Goal: Information Seeking & Learning: Learn about a topic

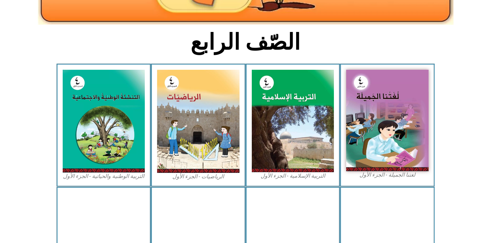
scroll to position [151, 0]
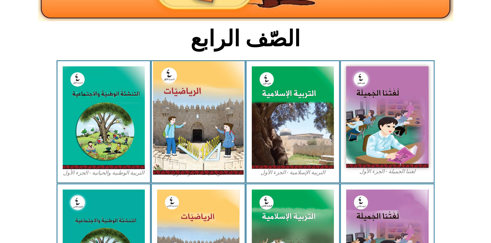
click at [193, 154] on img at bounding box center [198, 118] width 91 height 114
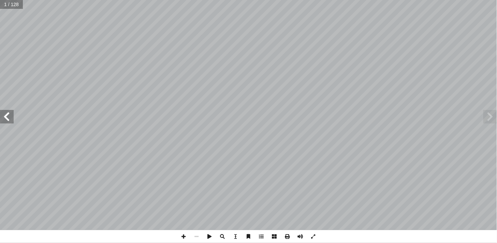
click at [8, 123] on span at bounding box center [7, 117] width 14 height 14
click at [4, 118] on span at bounding box center [7, 117] width 14 height 14
click at [5, 120] on span at bounding box center [7, 117] width 14 height 14
click at [4, 120] on span at bounding box center [7, 117] width 14 height 14
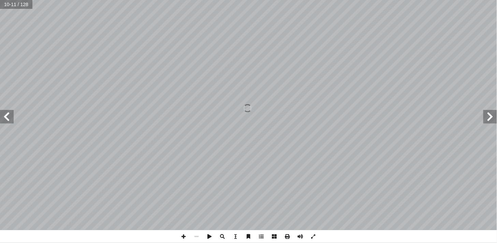
click at [4, 120] on span at bounding box center [7, 117] width 14 height 14
click at [4, 119] on span at bounding box center [7, 117] width 14 height 14
click at [6, 118] on span at bounding box center [7, 117] width 14 height 14
click at [9, 118] on span at bounding box center [7, 117] width 14 height 14
click at [11, 117] on span at bounding box center [7, 117] width 14 height 14
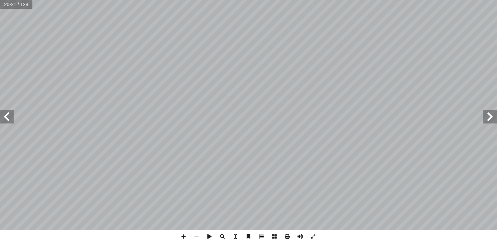
click at [11, 117] on span at bounding box center [7, 117] width 14 height 14
click at [184, 238] on span at bounding box center [183, 236] width 13 height 13
click at [296, 0] on html "الصفحة الرئيسية الصف الأول الصف الثاني الصف الثالث الصف الرابع الصف الخامس الصف…" at bounding box center [248, 31] width 497 height 62
